Goal: Contribute content: Contribute content

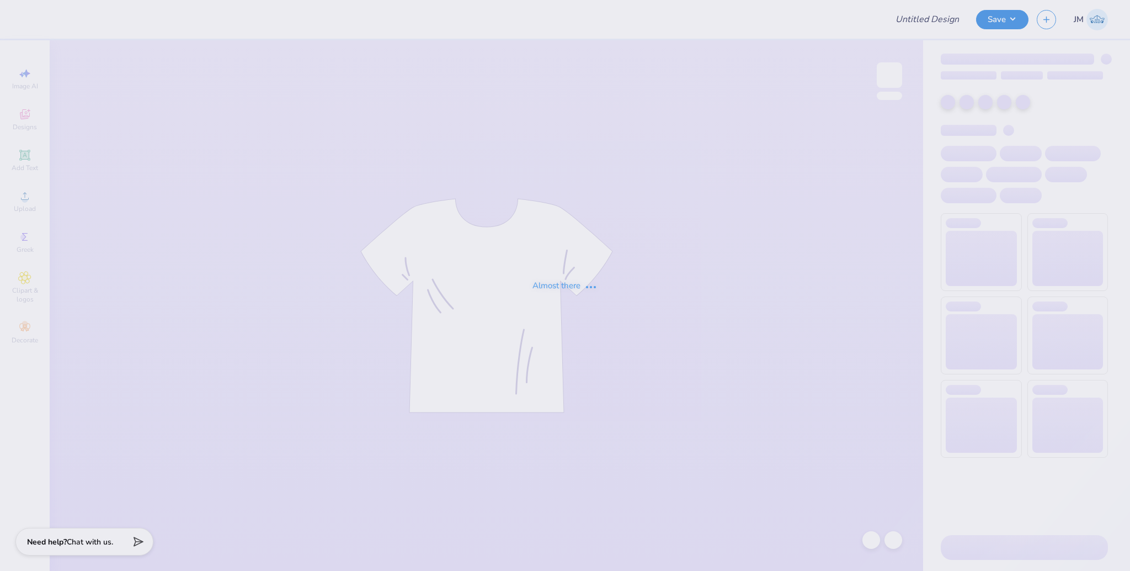
type input "tke rush 25'"
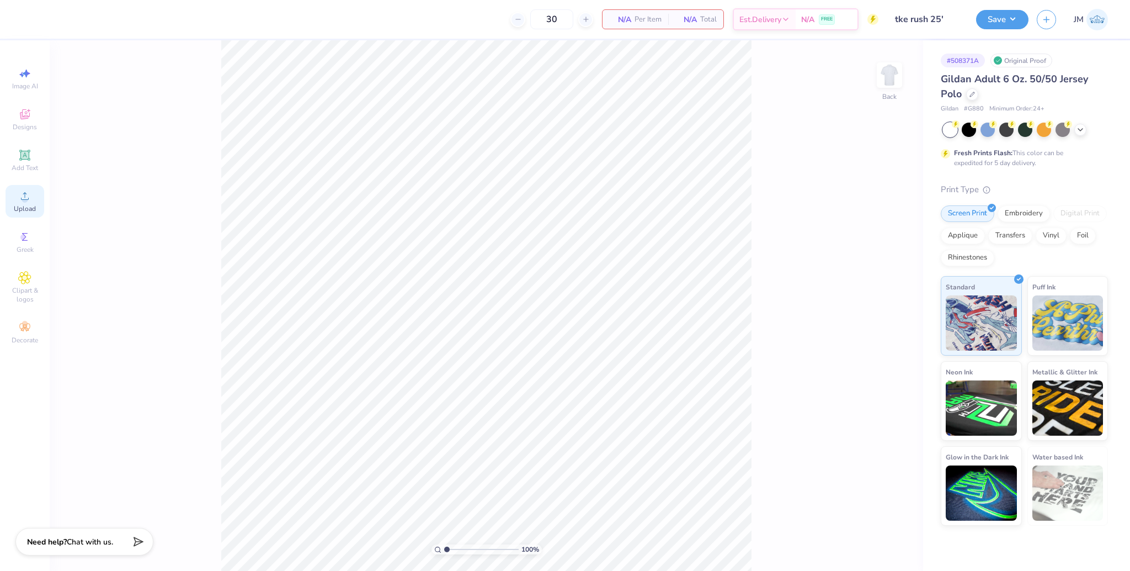
click at [34, 204] on span "Upload" at bounding box center [25, 208] width 22 height 9
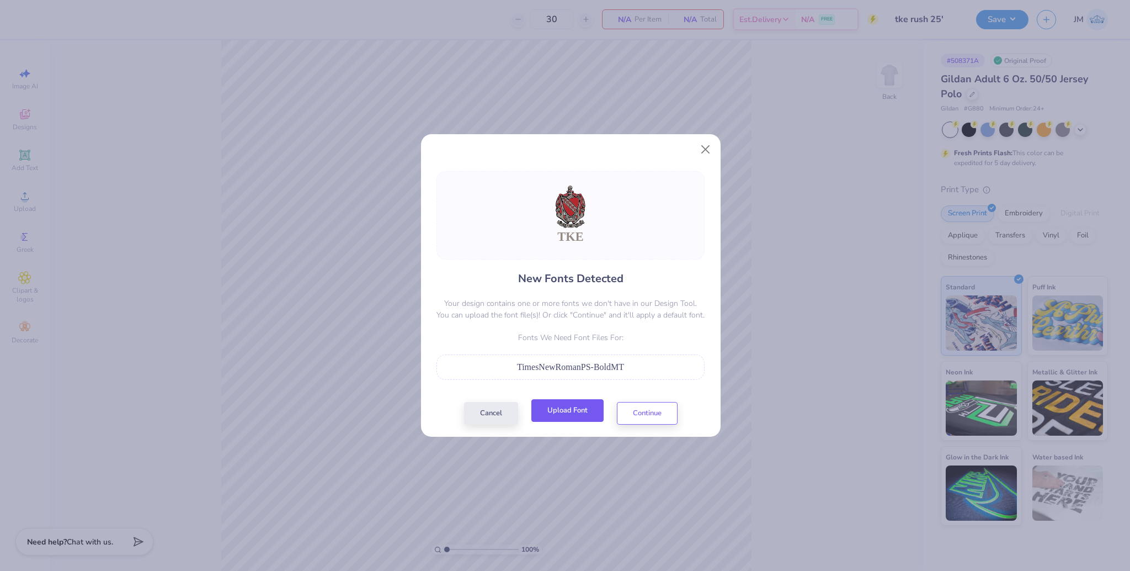
click at [584, 407] on button "Upload Font" at bounding box center [567, 410] width 72 height 23
click at [671, 416] on button "Continue" at bounding box center [647, 410] width 61 height 23
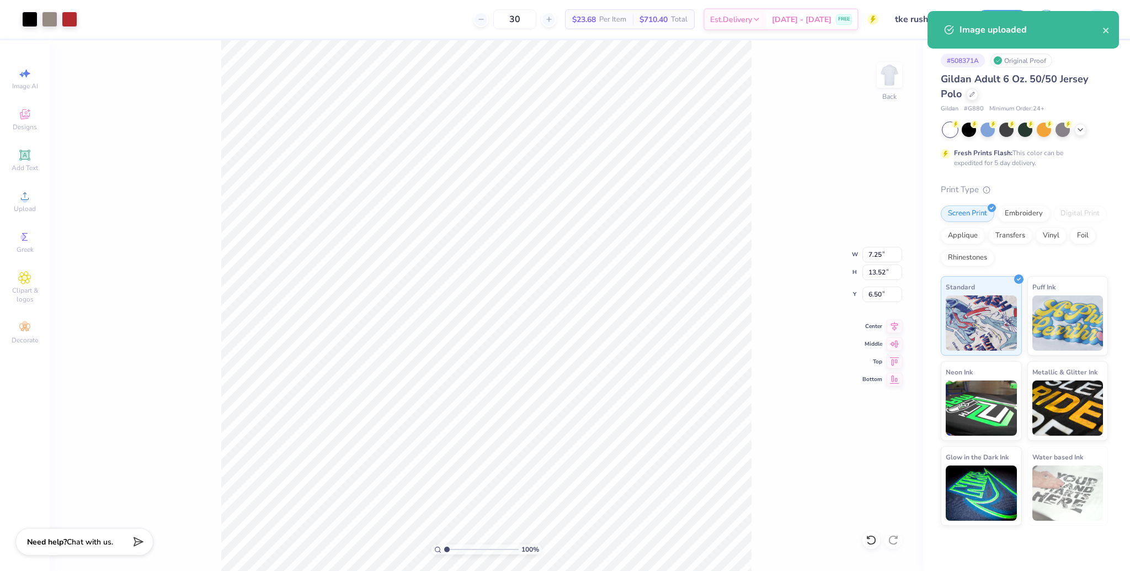
type input "4.72"
type input "8.80"
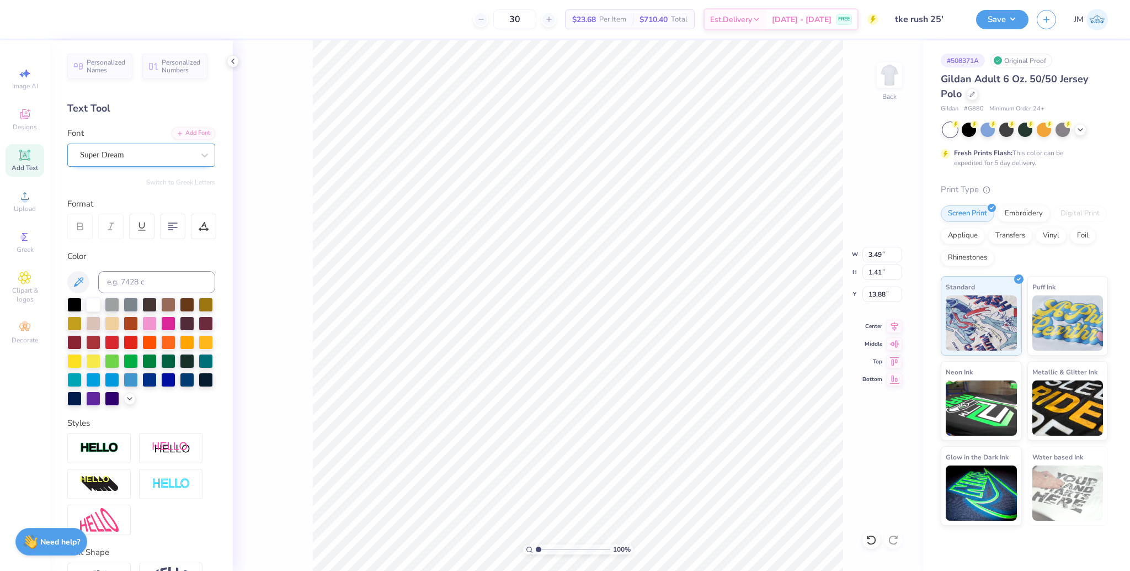
click at [104, 155] on div "Super Dream" at bounding box center [137, 154] width 116 height 17
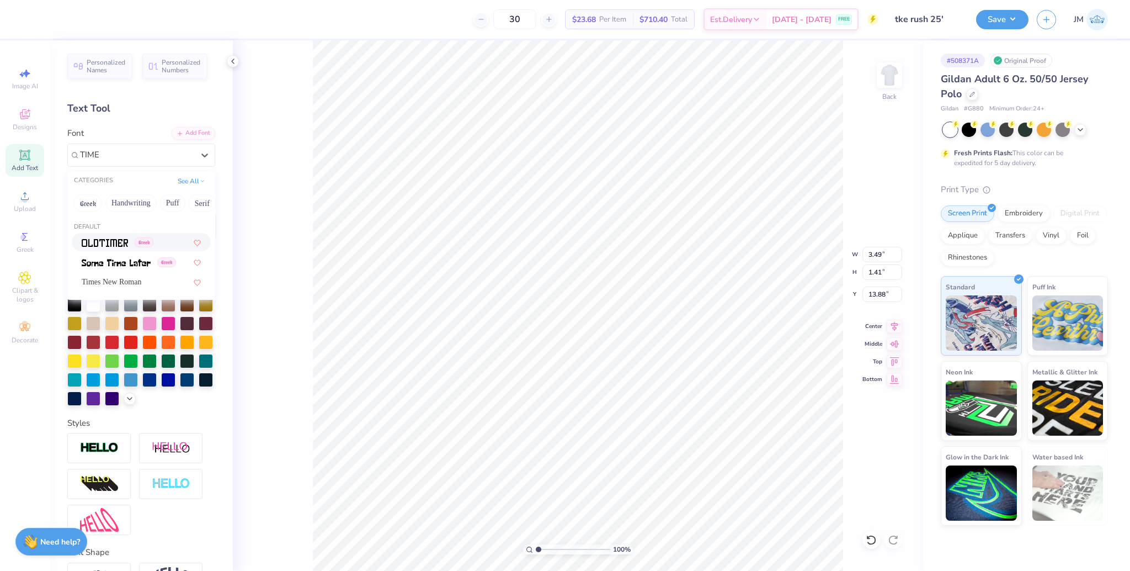
type input "TIME"
click at [175, 123] on div "Personalized Names Personalized Numbers Text Tool Add Font Font option Oldtimer…" at bounding box center [141, 305] width 183 height 530
click at [175, 126] on div "Add Font" at bounding box center [194, 132] width 44 height 13
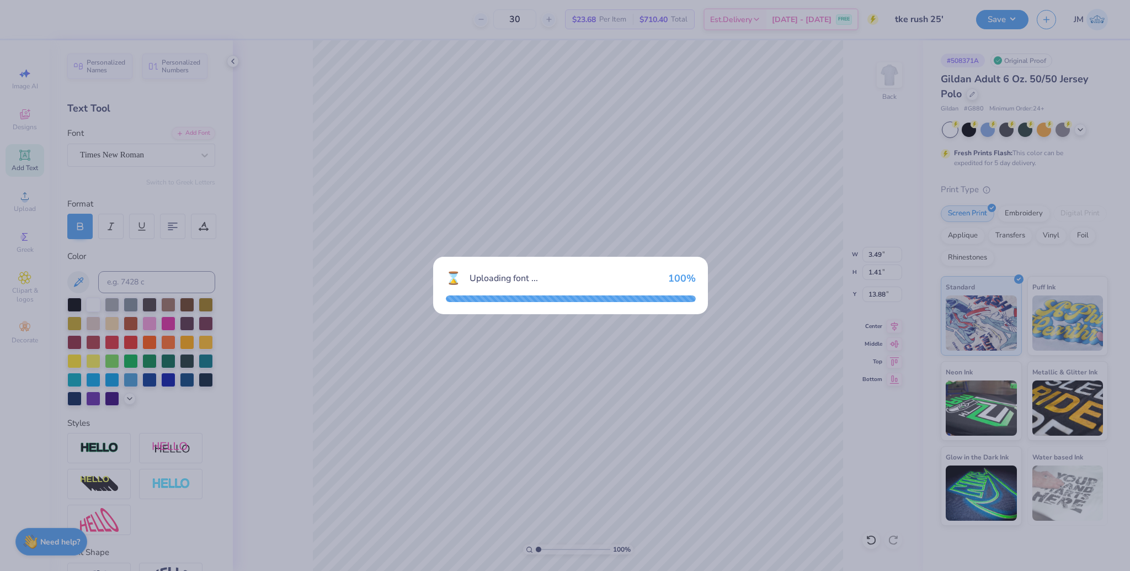
type input "4.03"
type input "1.31"
type input "14.06"
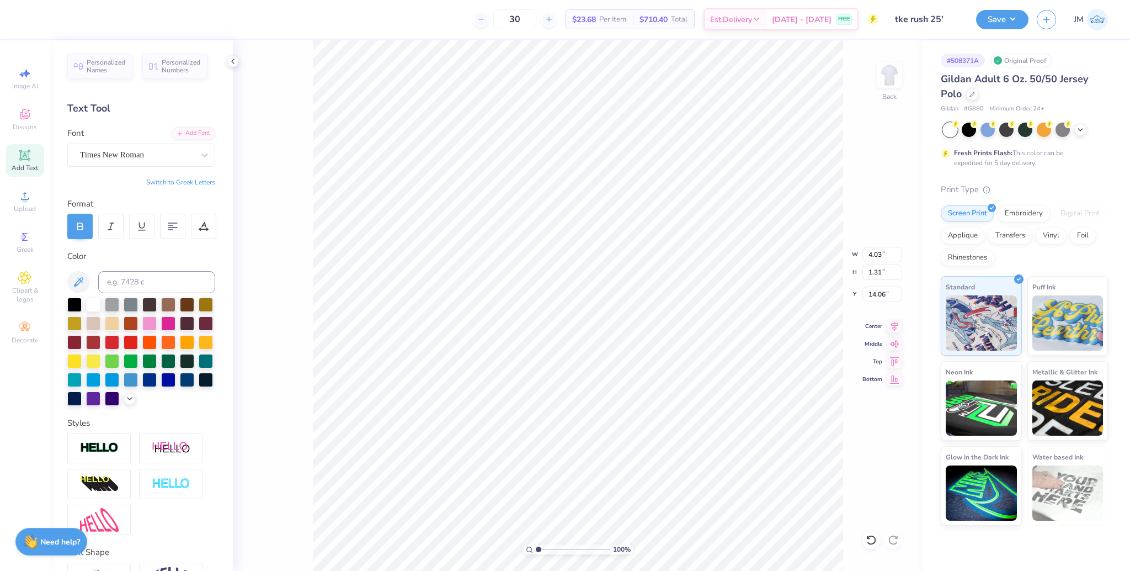
type input "4.72"
type input "6.74"
type input "6.50"
click at [898, 321] on icon at bounding box center [894, 324] width 15 height 13
type input "4.03"
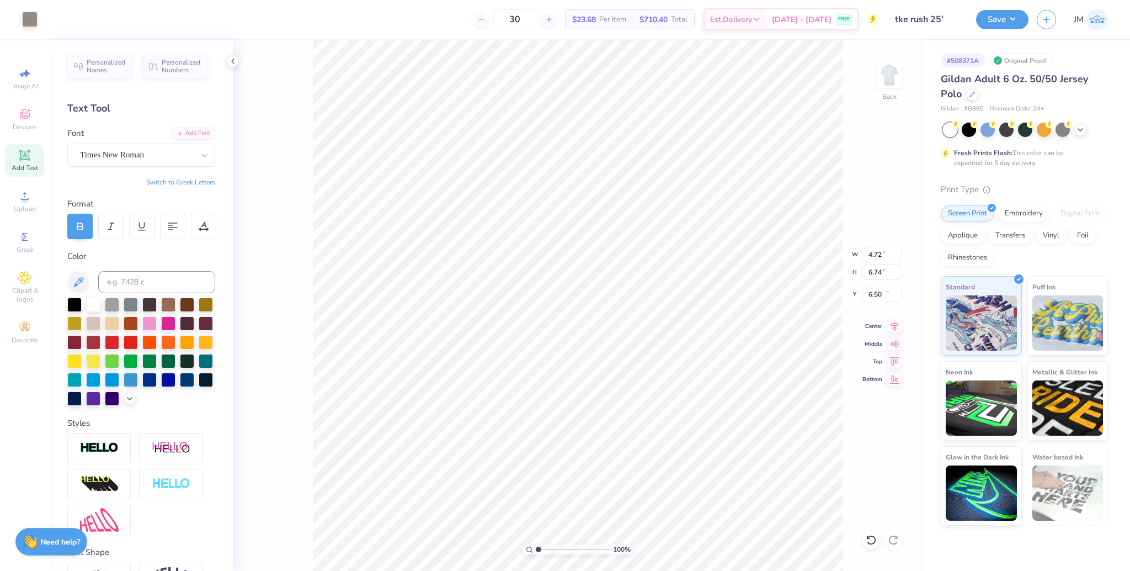
type input "1.31"
type input "14.06"
click at [895, 327] on icon at bounding box center [894, 324] width 15 height 13
click at [667, 446] on li "Group" at bounding box center [673, 450] width 87 height 22
click at [869, 274] on input "8.88" at bounding box center [883, 271] width 40 height 15
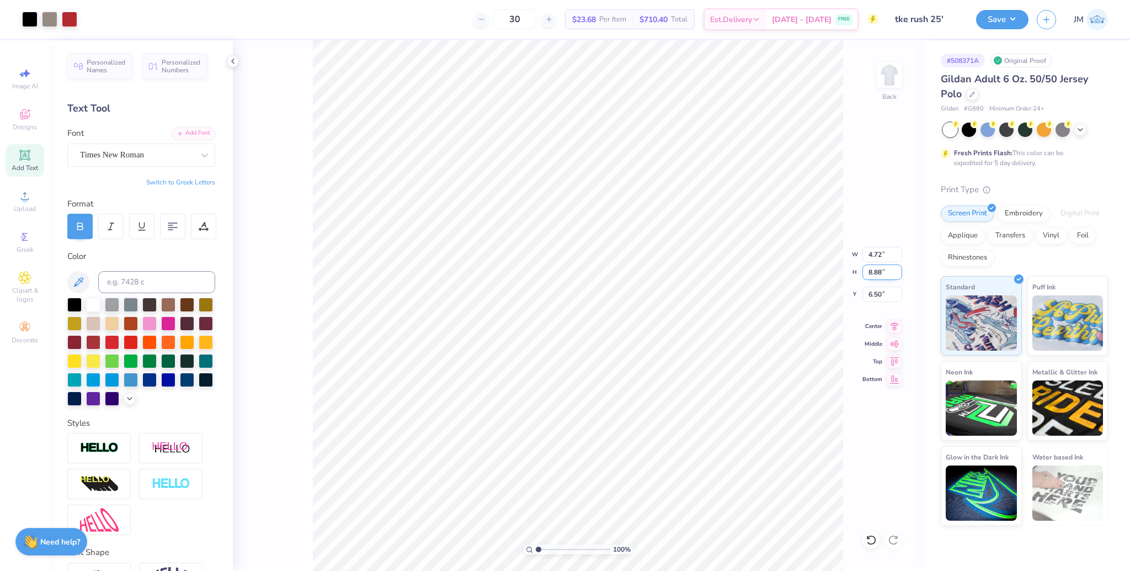
click at [874, 274] on input "8.88" at bounding box center [883, 271] width 40 height 15
type input "3.5"
type input "1.86"
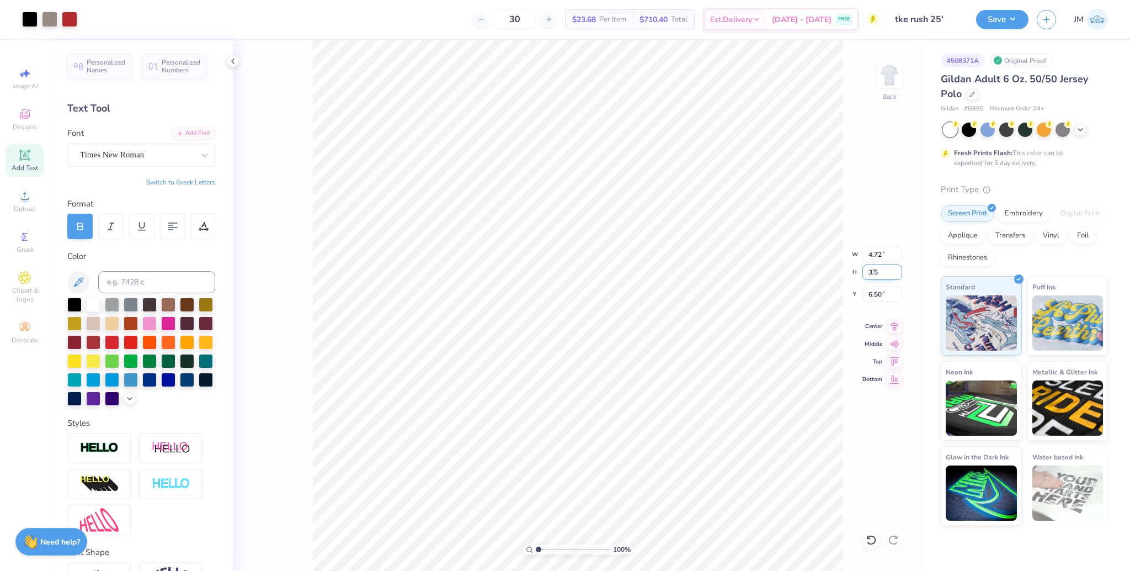
type input "3.50"
click at [875, 296] on input "9.19" at bounding box center [883, 293] width 40 height 15
type input "3.00"
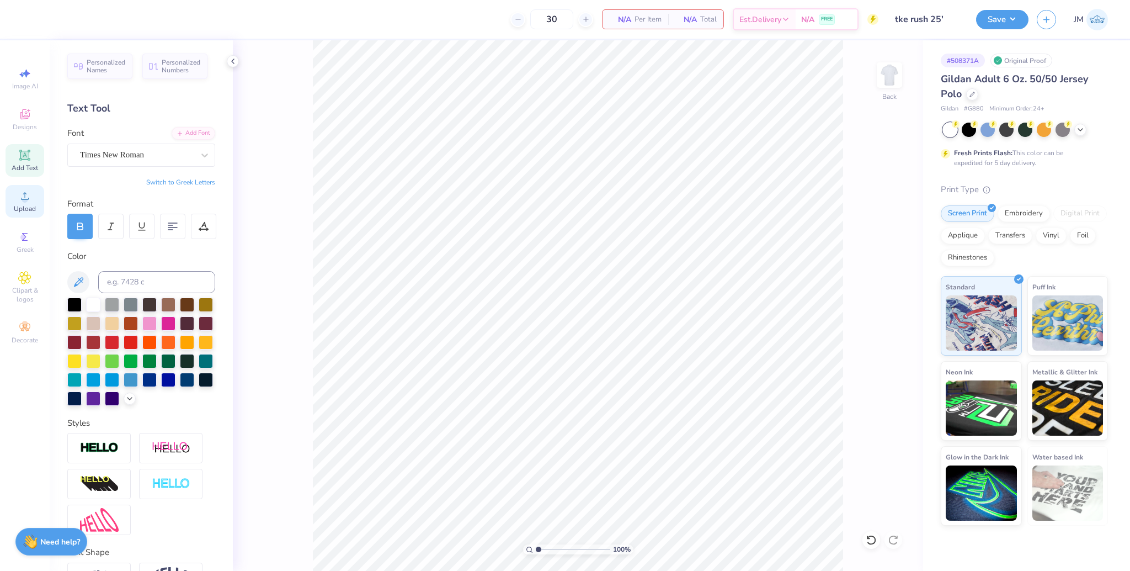
drag, startPoint x: 24, startPoint y: 203, endPoint x: 36, endPoint y: 205, distance: 11.8
click at [26, 203] on div "Upload" at bounding box center [25, 201] width 39 height 33
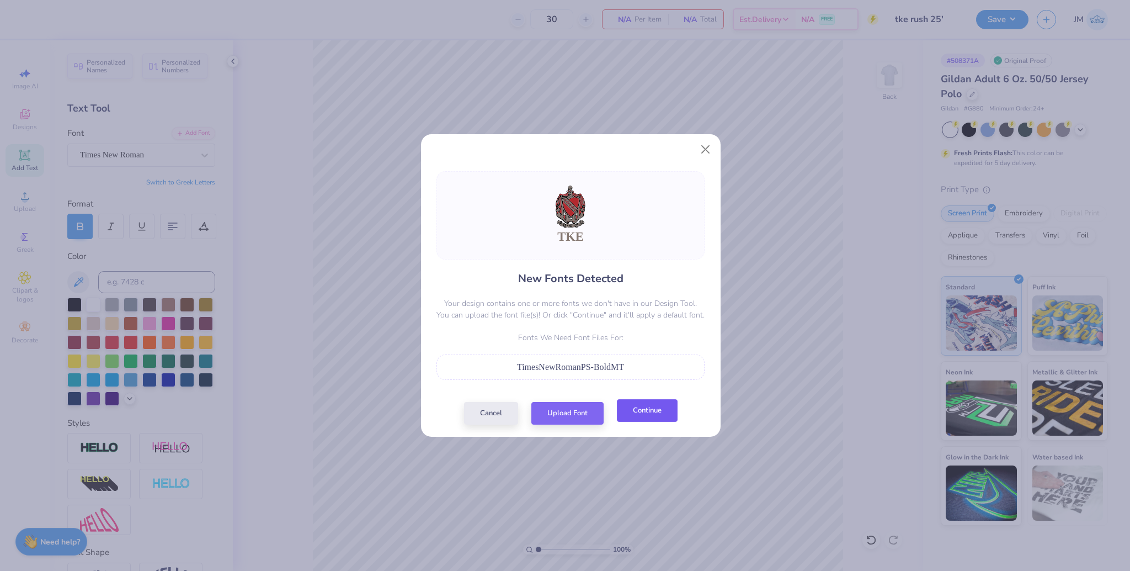
click at [634, 413] on button "Continue" at bounding box center [647, 410] width 61 height 23
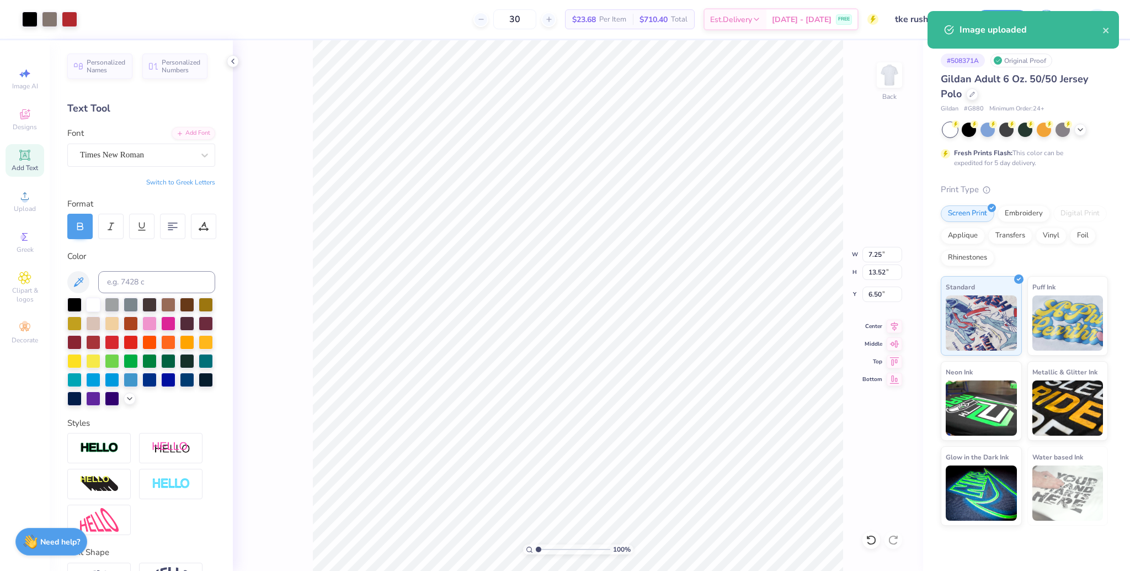
type input "3.90"
type input "7.28"
type input "4.86"
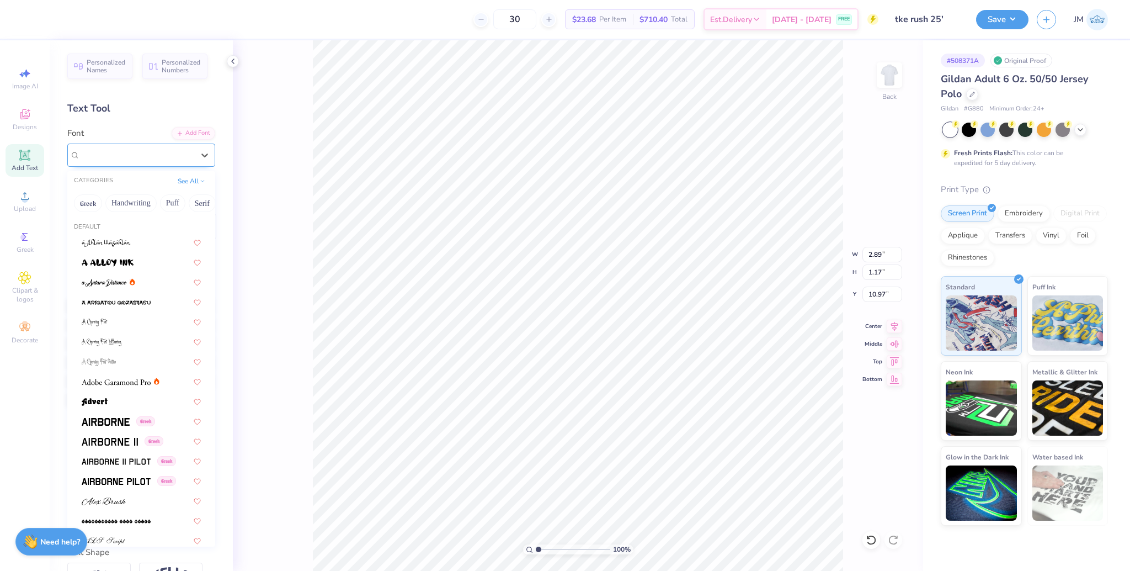
click at [141, 155] on div "Super Dream" at bounding box center [137, 154] width 116 height 17
click at [180, 132] on div "Add Font" at bounding box center [194, 132] width 44 height 13
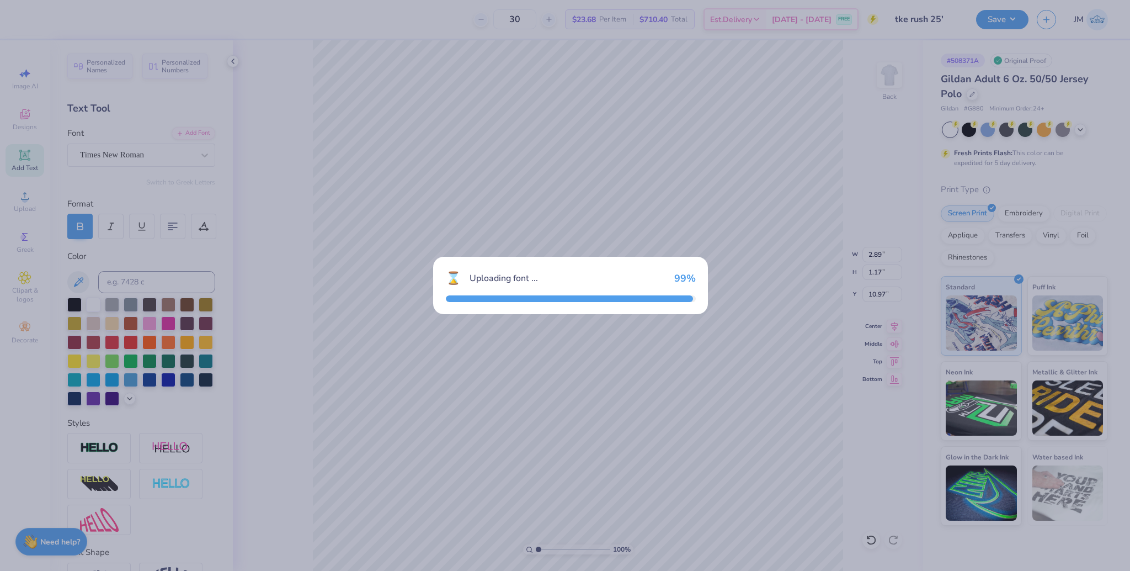
type input "3.33"
type input "1.09"
type input "11.12"
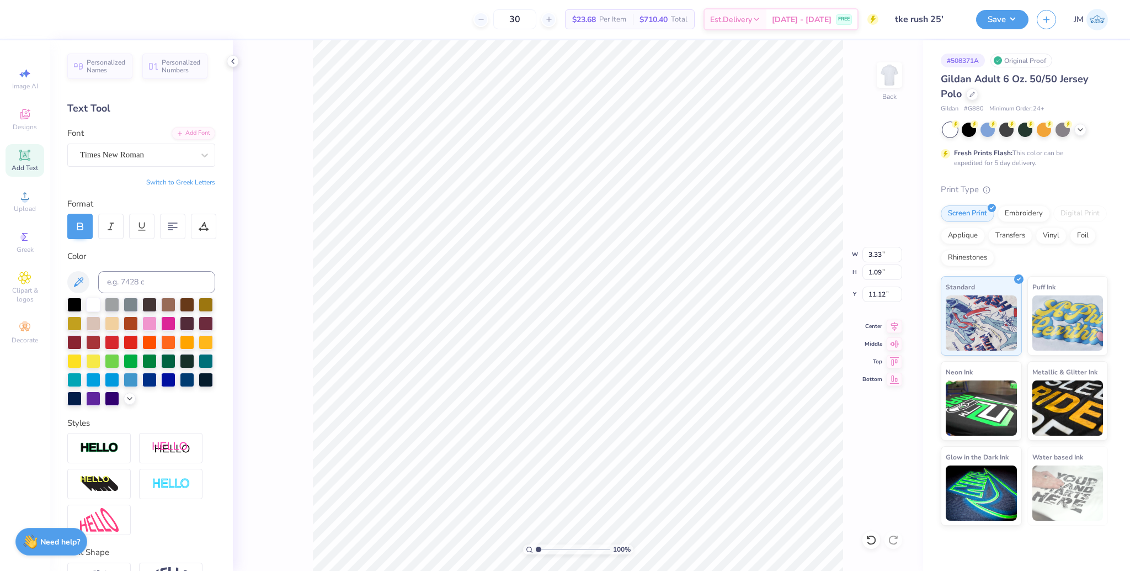
type input "3.90"
type input "5.58"
type input "4.86"
click at [896, 321] on icon at bounding box center [894, 324] width 15 height 13
type input "3.33"
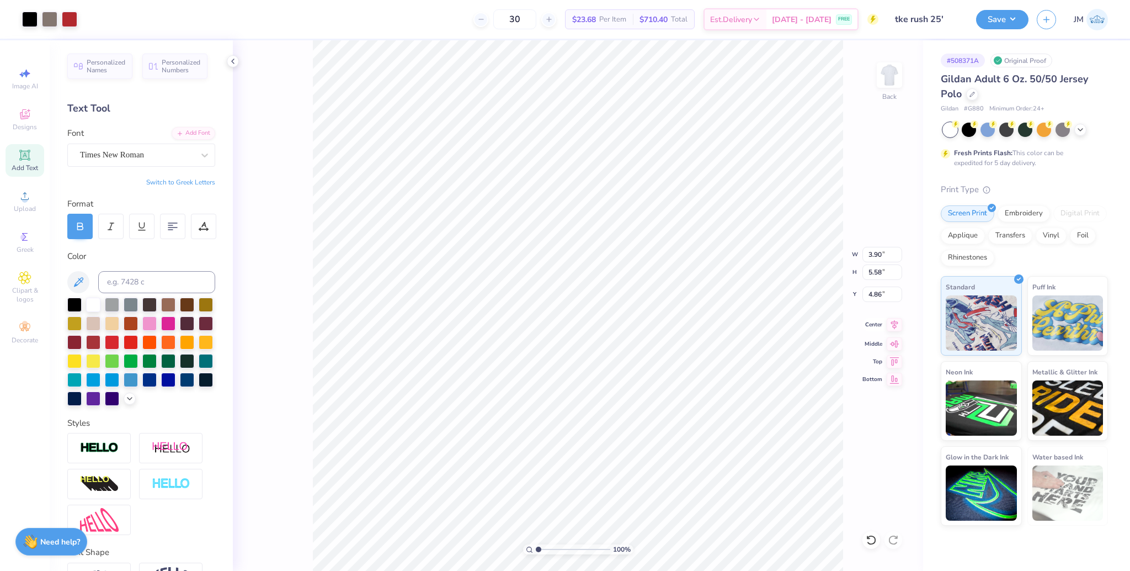
type input "1.09"
type input "11.12"
click at [894, 326] on icon at bounding box center [894, 324] width 15 height 13
click at [700, 449] on li "Group" at bounding box center [709, 450] width 87 height 22
click at [871, 278] on input "7.25" at bounding box center [883, 271] width 40 height 15
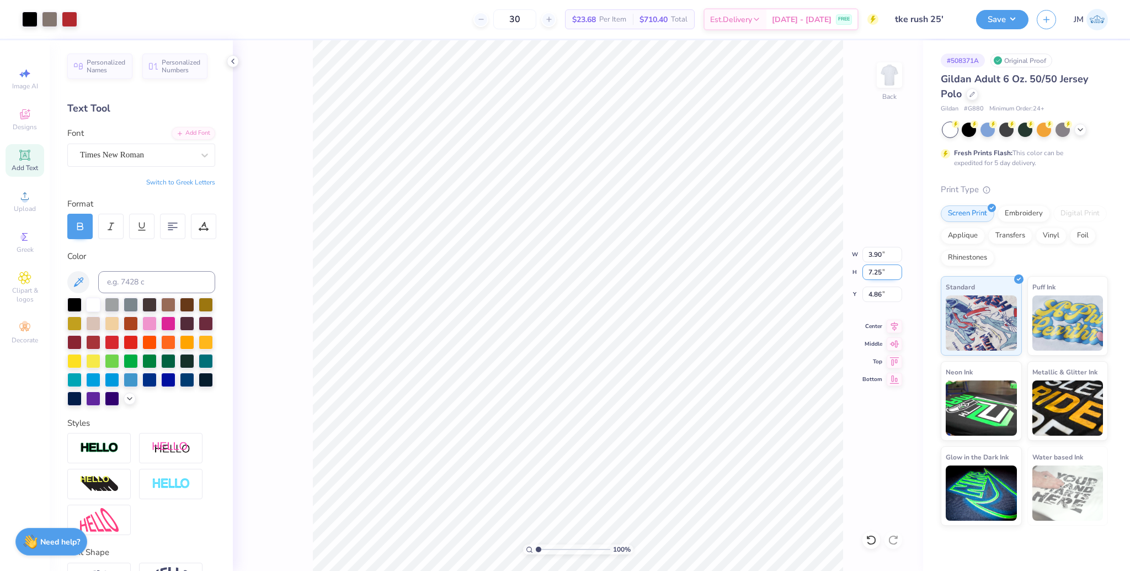
click at [871, 278] on input "7.25" at bounding box center [883, 271] width 40 height 15
type input "3.5"
type input "1.89"
type input "3.50"
click at [876, 300] on input "6.73" at bounding box center [883, 293] width 40 height 15
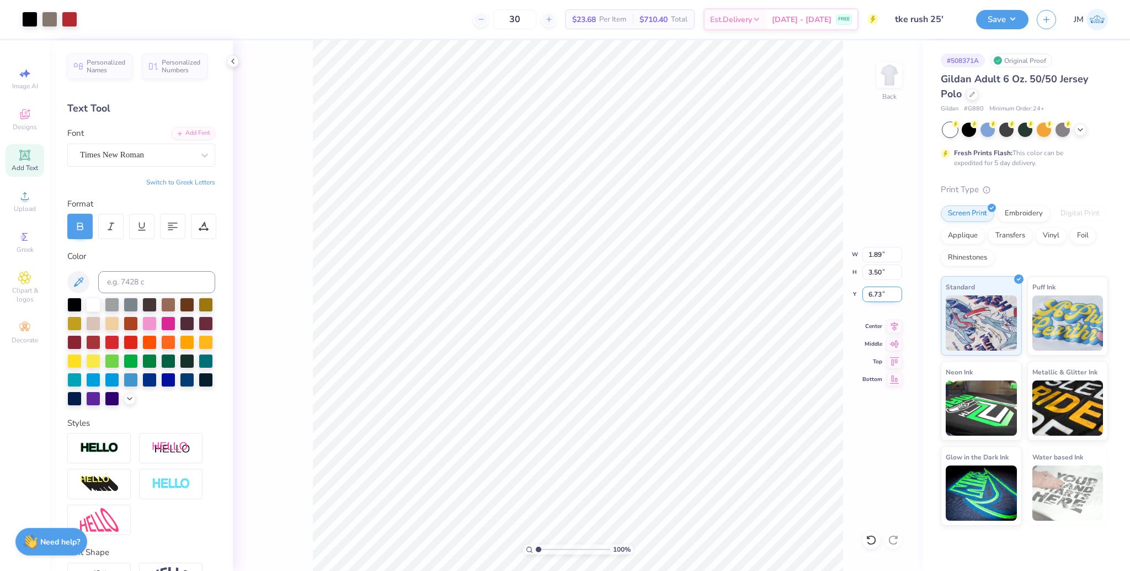
click at [876, 300] on input "6.73" at bounding box center [883, 293] width 40 height 15
type input "3.00"
drag, startPoint x: 896, startPoint y: 327, endPoint x: 894, endPoint y: 282, distance: 44.8
click at [896, 327] on icon at bounding box center [894, 326] width 7 height 9
click at [993, 16] on button "Save" at bounding box center [1002, 17] width 52 height 19
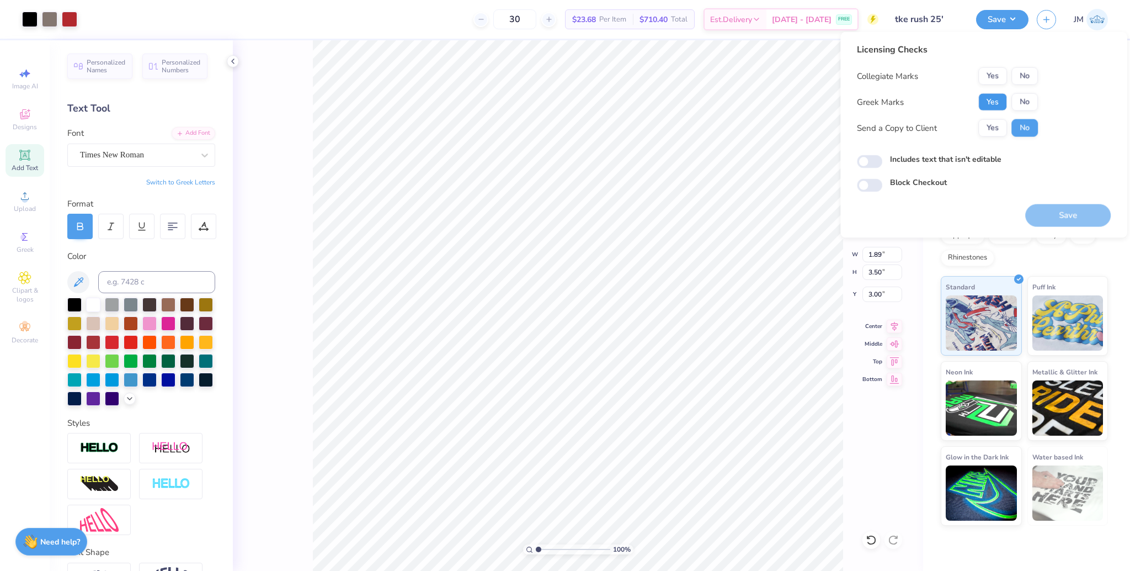
click at [995, 100] on button "Yes" at bounding box center [992, 102] width 29 height 18
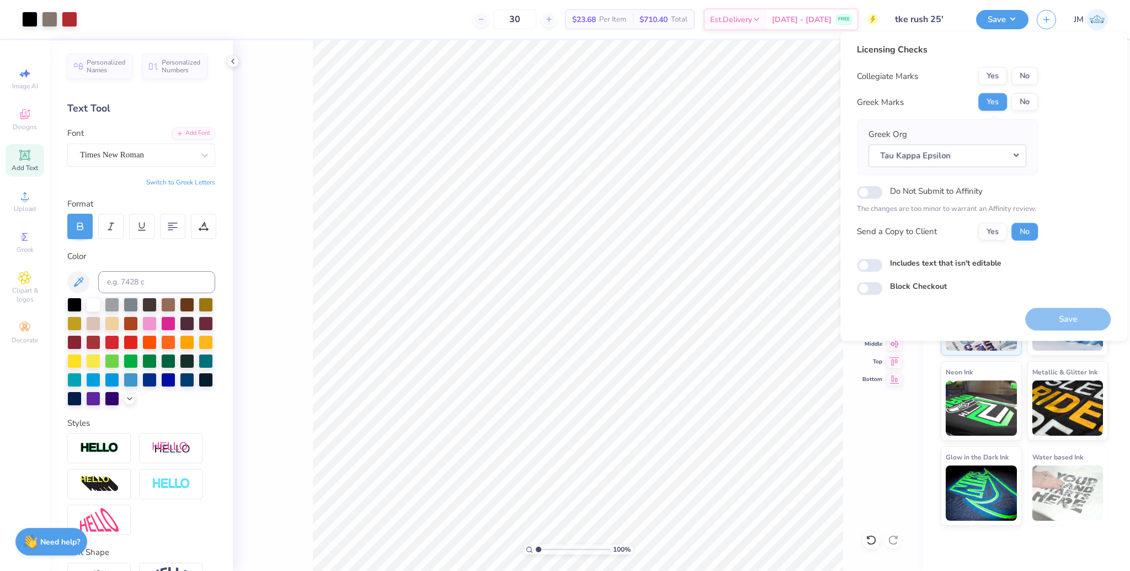
click at [1063, 314] on div "Save" at bounding box center [1068, 318] width 86 height 23
click at [1025, 70] on button "No" at bounding box center [1025, 76] width 26 height 18
click at [1067, 312] on button "Save" at bounding box center [1068, 318] width 86 height 23
